Goal: Find specific page/section: Find specific page/section

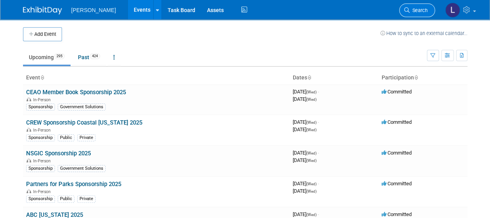
click at [423, 9] on span "Search" at bounding box center [419, 10] width 18 height 6
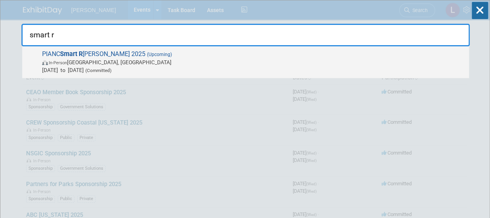
type input "smart r"
click at [212, 71] on span "[DATE] to [DATE] (Committed)" at bounding box center [253, 70] width 423 height 8
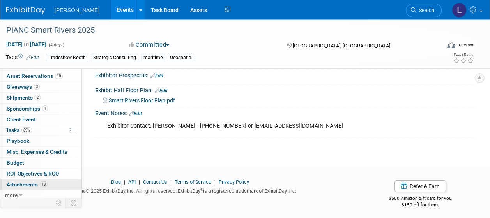
scroll to position [41, 0]
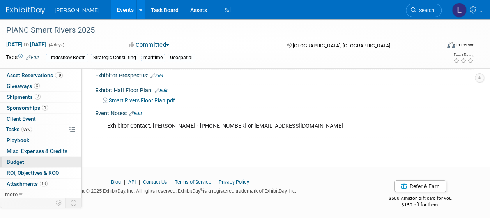
click at [31, 163] on link "Budget" at bounding box center [40, 162] width 81 height 11
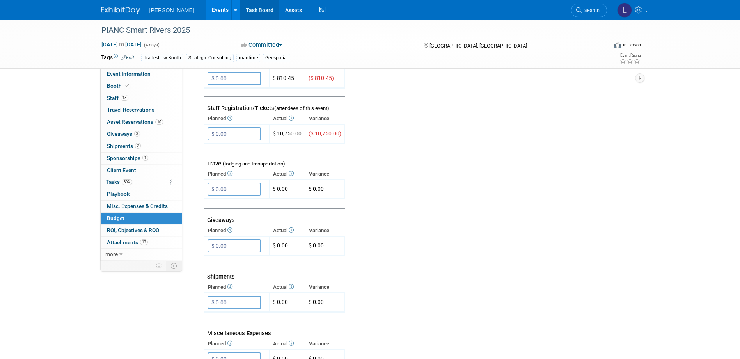
scroll to position [0, 0]
